Goal: Transaction & Acquisition: Purchase product/service

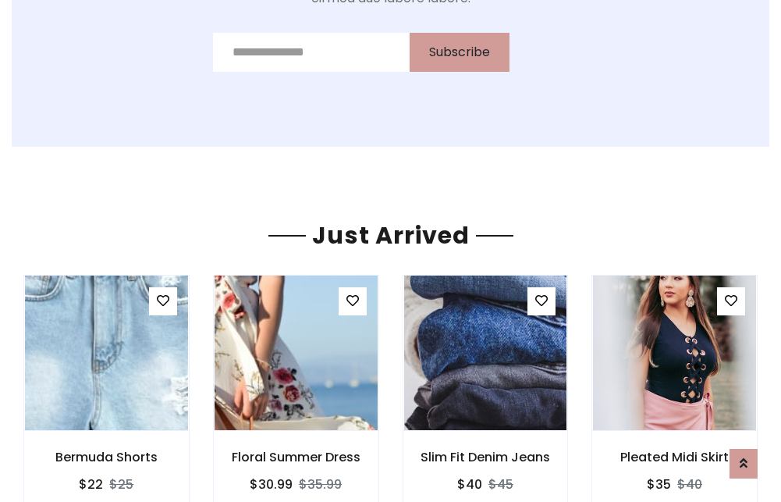
scroll to position [1632, 0]
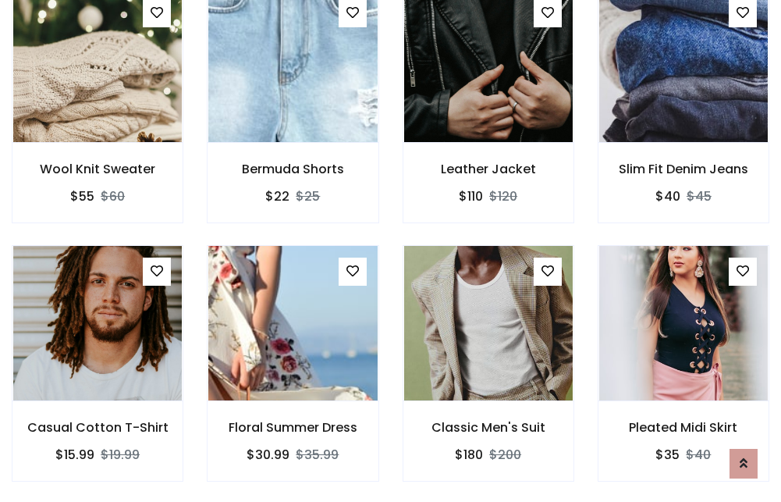
click at [391, 250] on div "Classic Men's Suit $180 $200" at bounding box center [488, 374] width 195 height 258
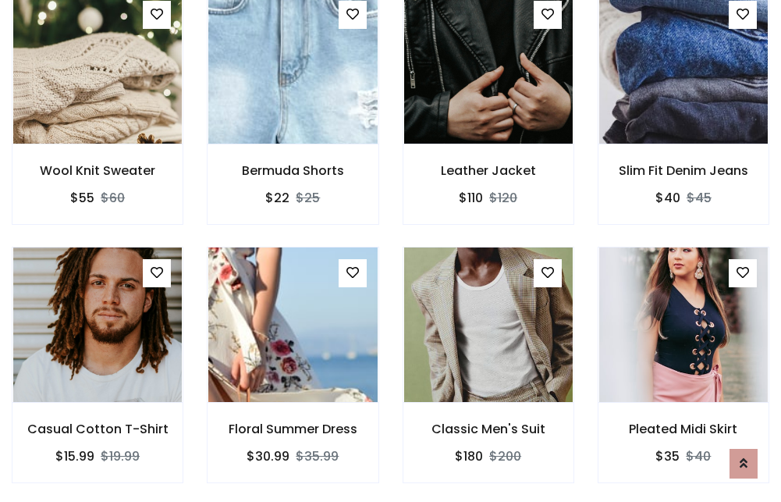
click at [391, 250] on div "Classic Men's Suit $180 $200" at bounding box center [488, 376] width 195 height 258
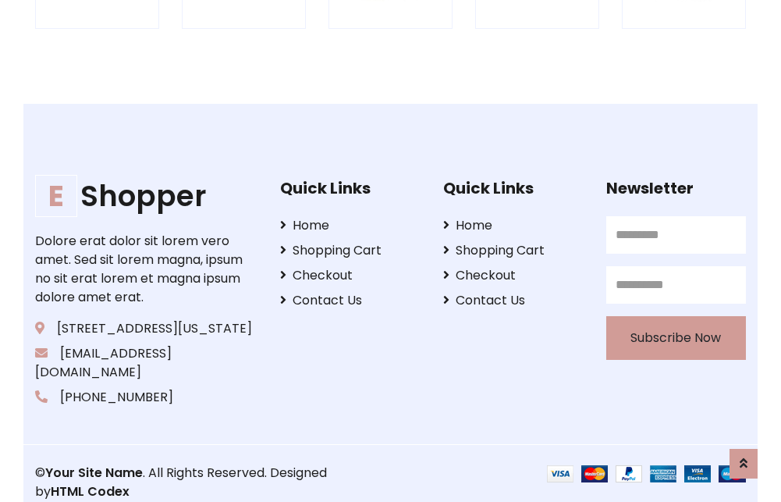
scroll to position [2970, 0]
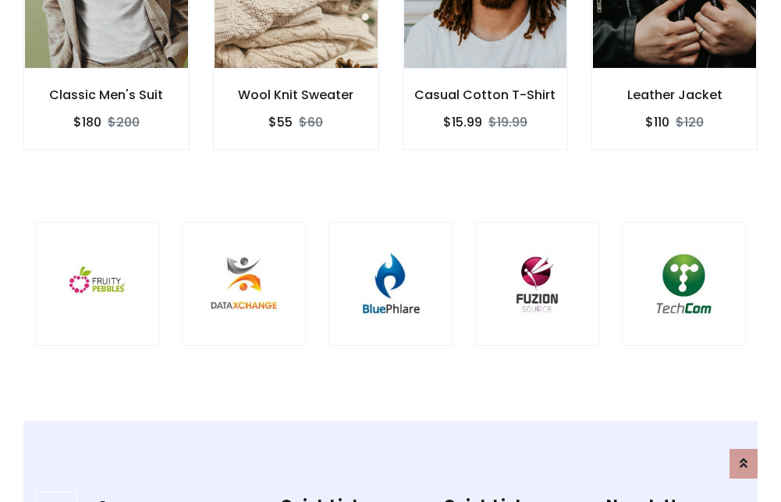
click at [390, 250] on img at bounding box center [390, 283] width 85 height 85
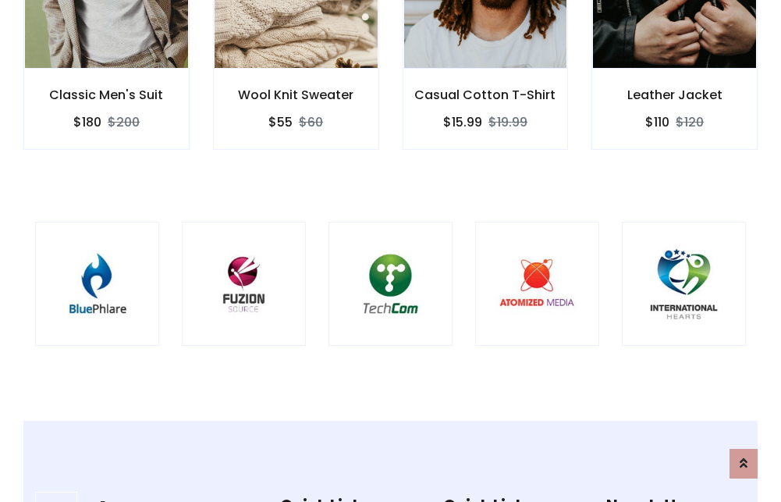
click at [390, 250] on img at bounding box center [390, 283] width 85 height 85
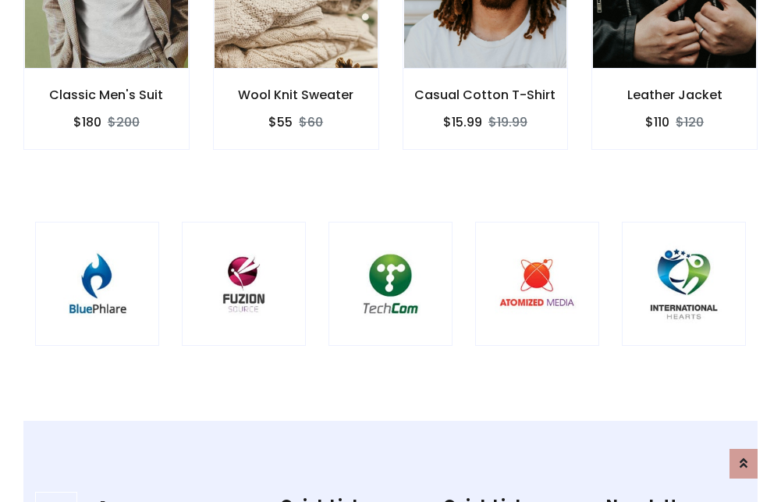
click at [390, 250] on img at bounding box center [390, 283] width 85 height 85
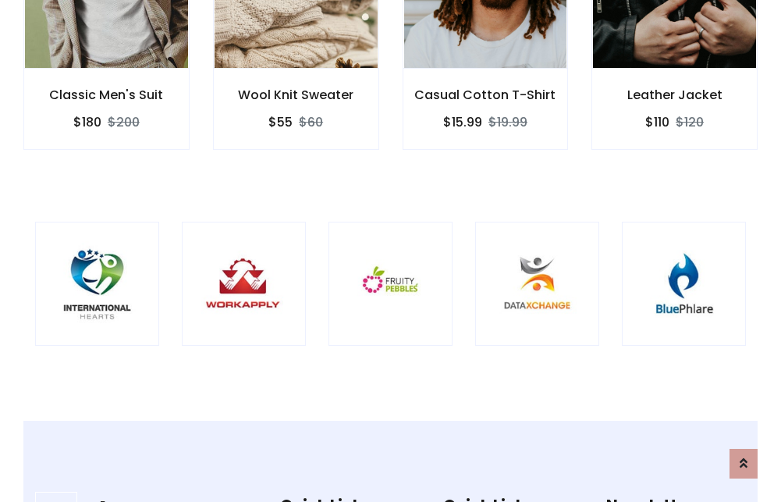
scroll to position [0, 0]
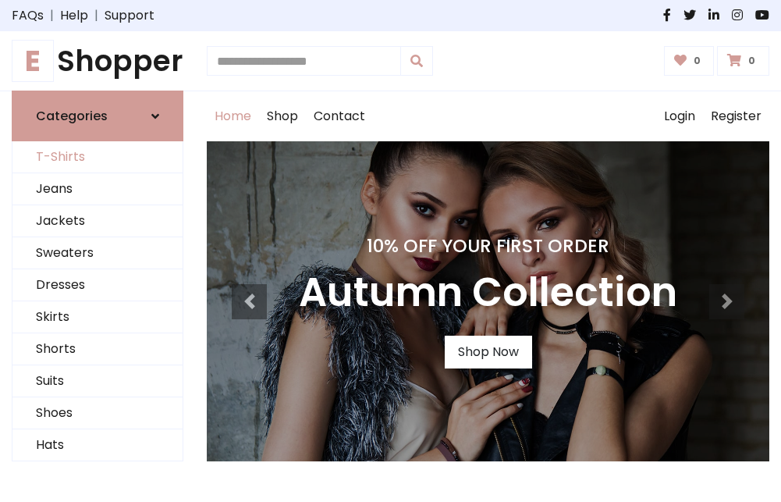
click at [98, 158] on link "T-Shirts" at bounding box center [97, 157] width 170 height 32
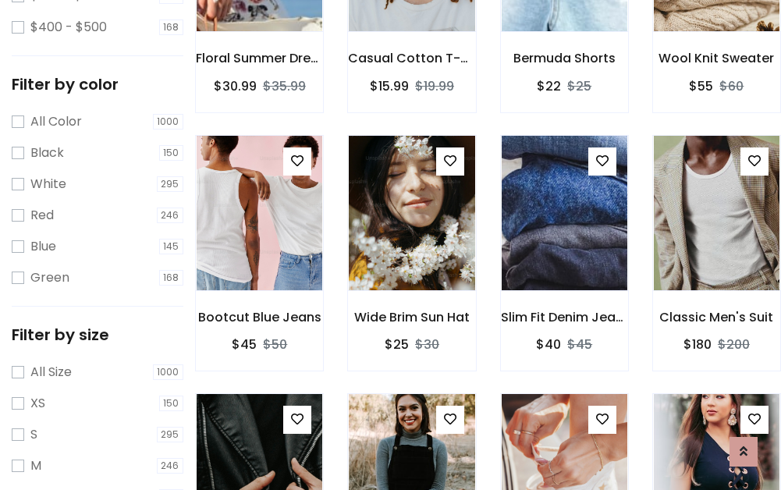
scroll to position [547, 0]
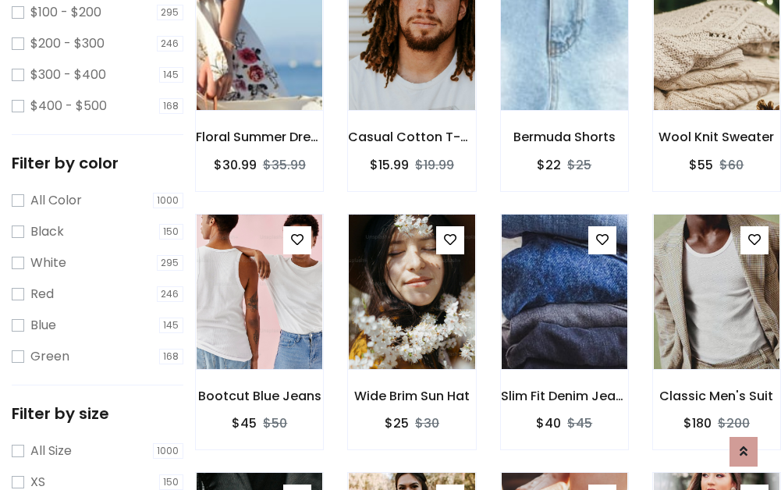
click at [564, 55] on img at bounding box center [564, 33] width 151 height 375
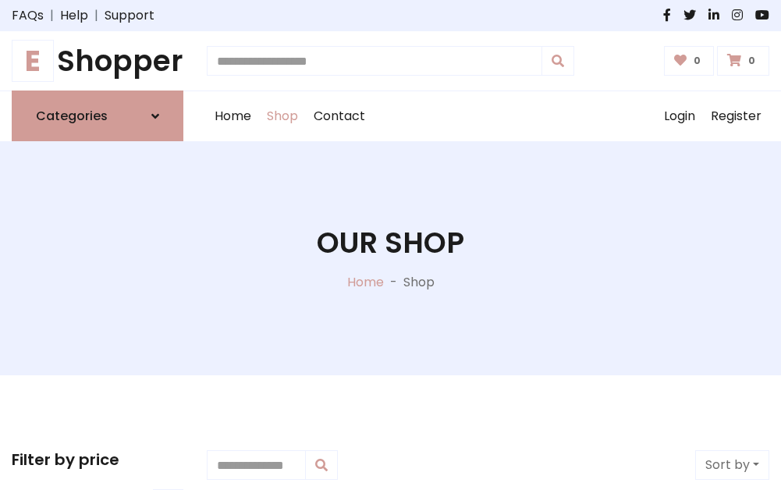
click at [98, 61] on h1 "E Shopper" at bounding box center [98, 61] width 172 height 34
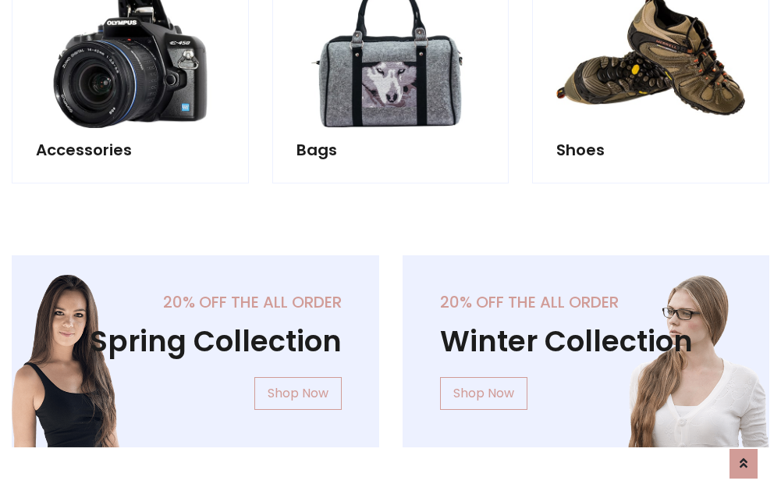
scroll to position [1516, 0]
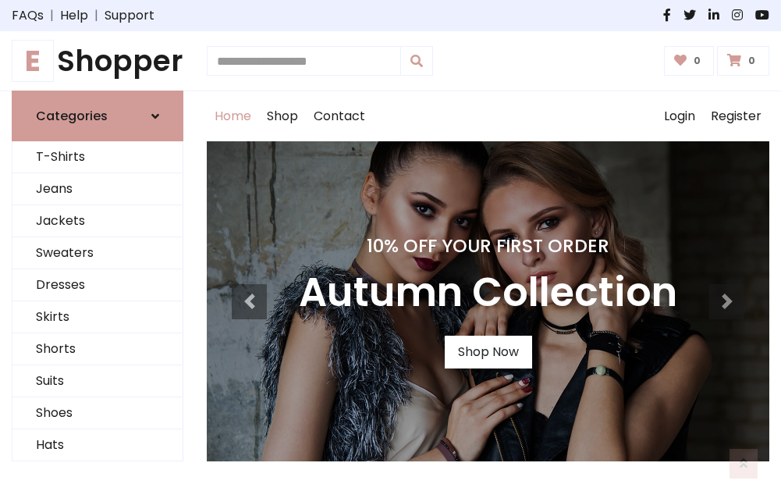
scroll to position [512, 0]
